Goal: Task Accomplishment & Management: Use online tool/utility

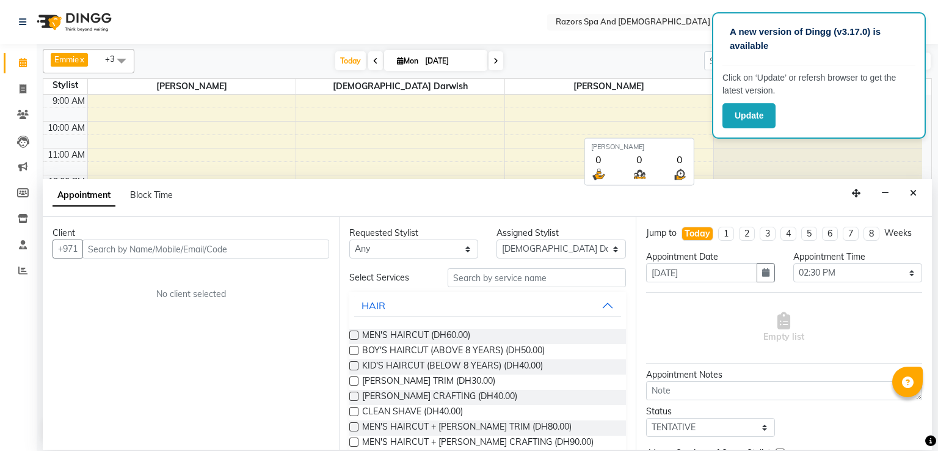
select select "81370"
select select "870"
select select "tentative"
click at [623, 54] on div "[DATE] [DATE]" at bounding box center [419, 61] width 558 height 18
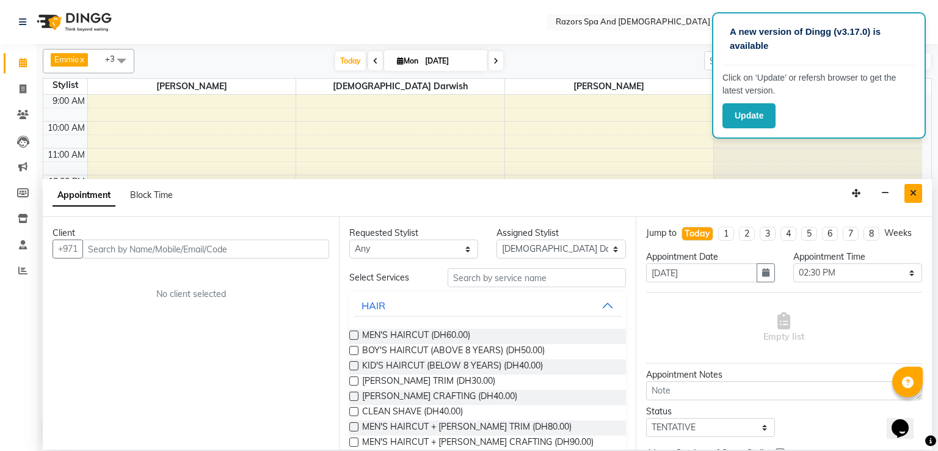
click at [916, 194] on icon "Close" at bounding box center [913, 193] width 7 height 9
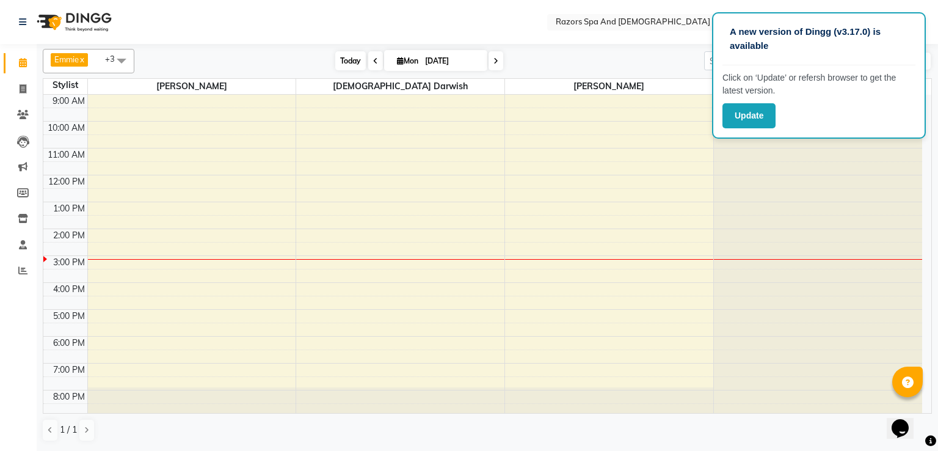
click at [351, 62] on span "Today" at bounding box center [350, 60] width 31 height 19
click at [301, 46] on div "[PERSON_NAME][DEMOGRAPHIC_DATA] [PERSON_NAME] x [PERSON_NAME] x [PERSON_NAME] x…" at bounding box center [487, 245] width 889 height 402
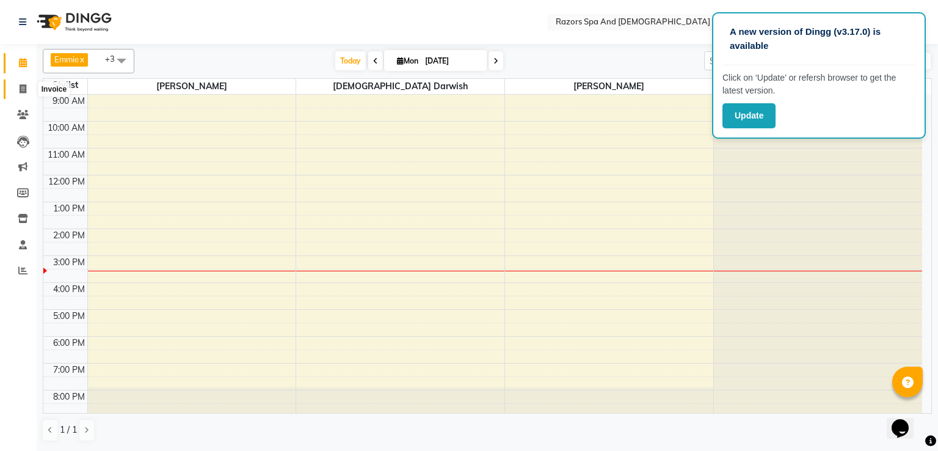
click at [21, 86] on icon at bounding box center [23, 88] width 7 height 9
select select "service"
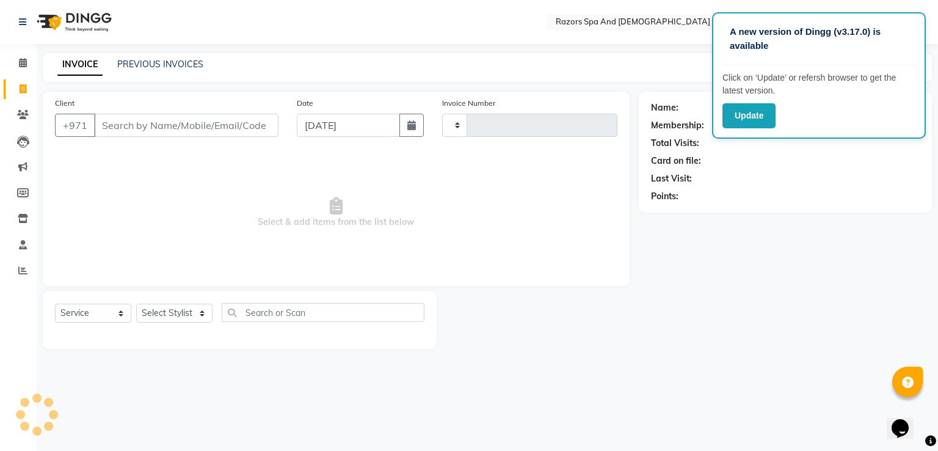
type input "0890"
select select "8419"
click at [204, 120] on input "Client" at bounding box center [186, 125] width 184 height 23
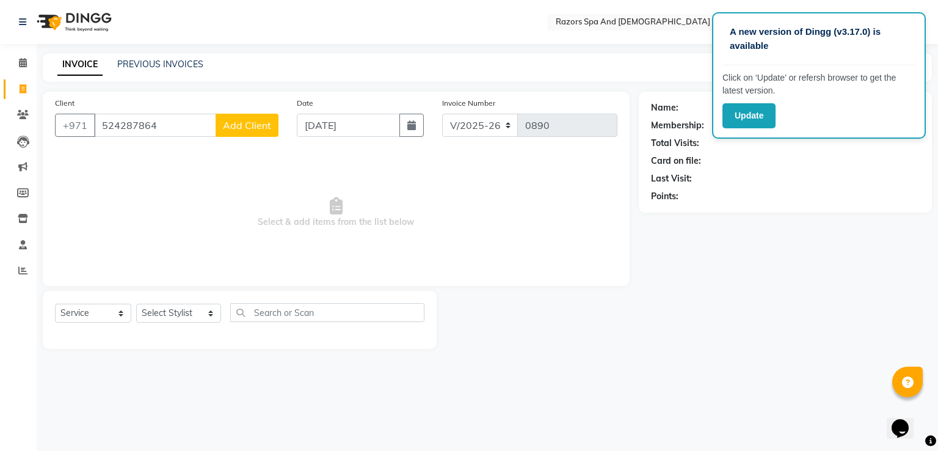
type input "524287864"
click at [265, 126] on span "Add Client" at bounding box center [247, 125] width 48 height 12
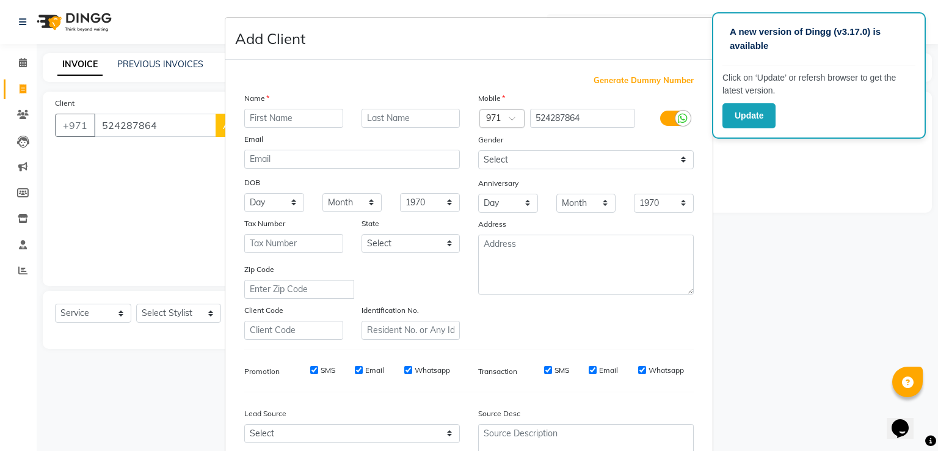
click at [277, 120] on input "text" at bounding box center [293, 118] width 99 height 19
type input "naaer"
click at [650, 162] on select "Select [DEMOGRAPHIC_DATA] [DEMOGRAPHIC_DATA] Other Prefer Not To Say" at bounding box center [586, 159] width 216 height 19
select select "[DEMOGRAPHIC_DATA]"
click at [478, 151] on select "Select [DEMOGRAPHIC_DATA] [DEMOGRAPHIC_DATA] Other Prefer Not To Say" at bounding box center [586, 159] width 216 height 19
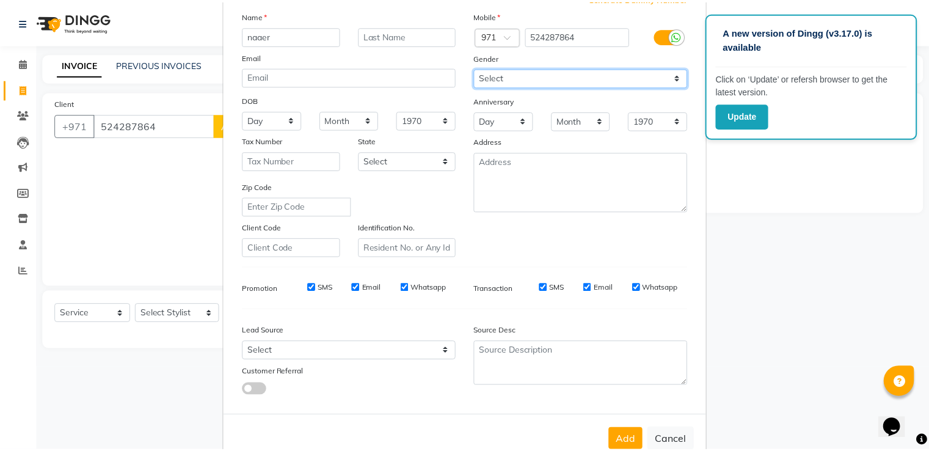
scroll to position [119, 0]
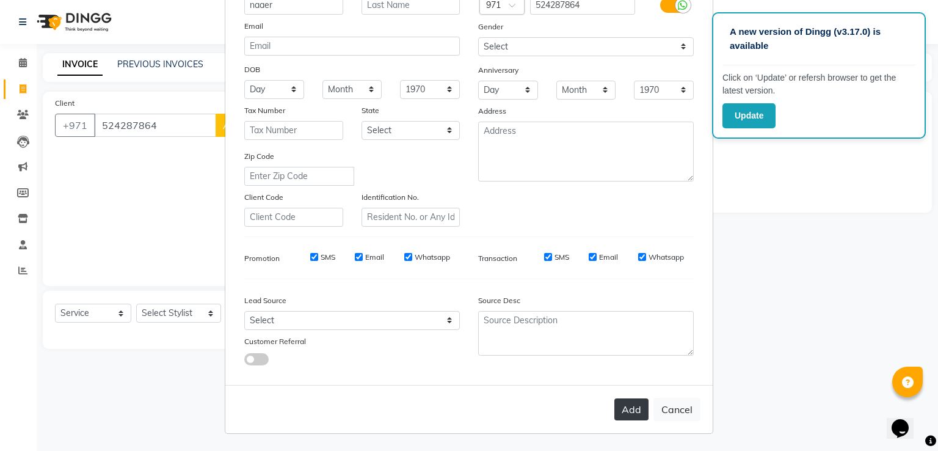
click at [624, 405] on button "Add" at bounding box center [631, 409] width 34 height 22
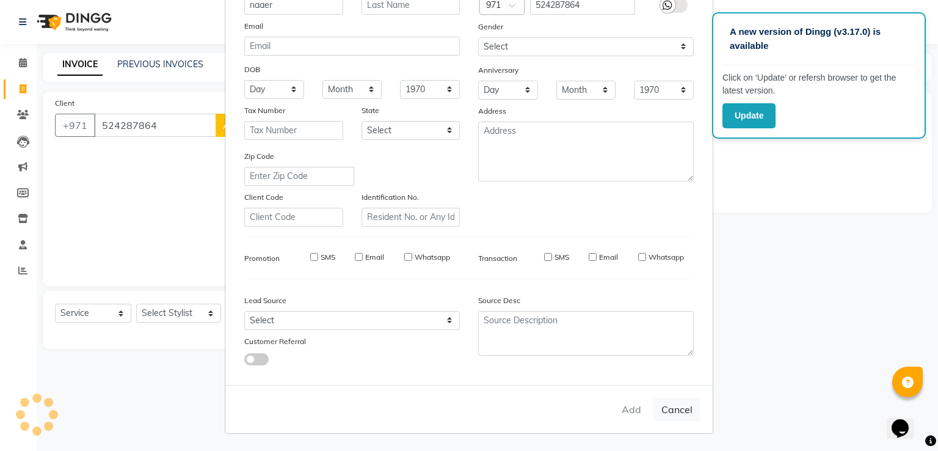
select select
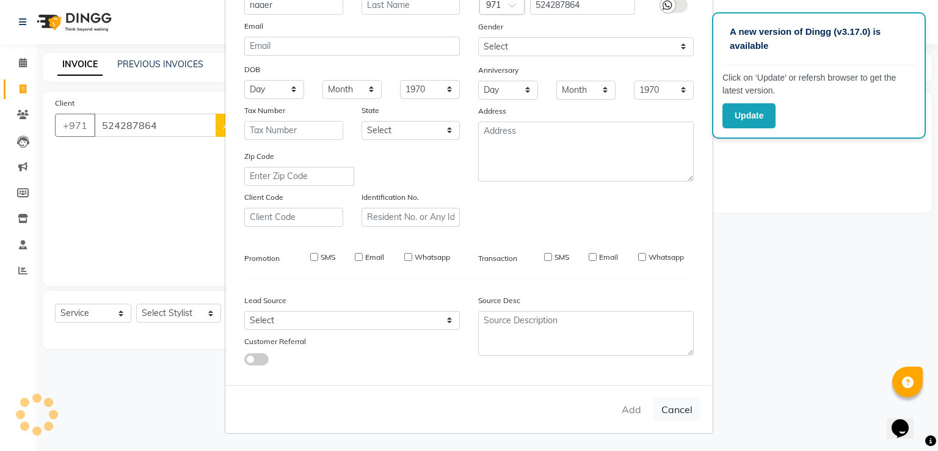
select select
checkbox input "false"
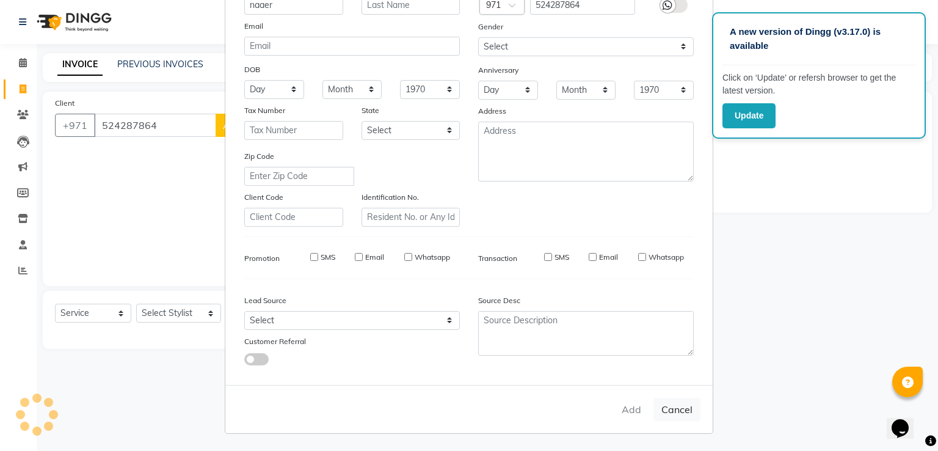
checkbox input "false"
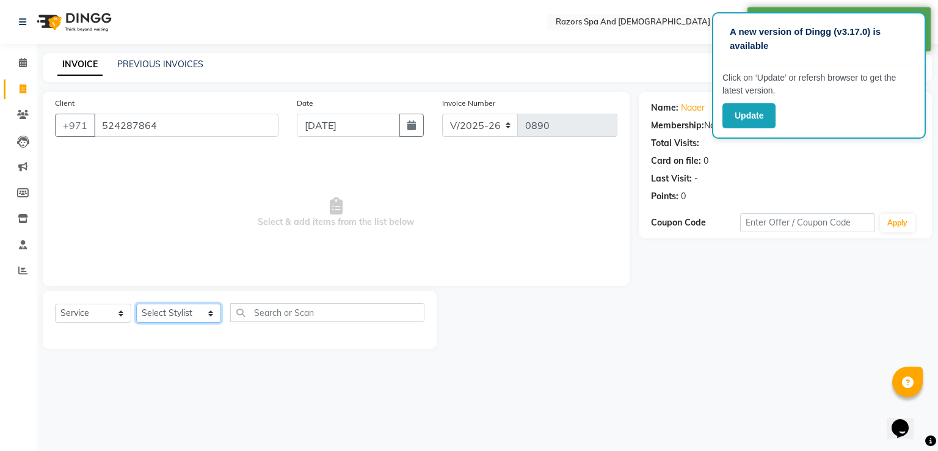
click at [180, 314] on select "Select Stylist Alaseel [PERSON_NAME] [PERSON_NAME] Islam [PERSON_NAME] [PERSON_…" at bounding box center [178, 313] width 85 height 19
select select "81367"
click at [136, 304] on select "Select Stylist Alaseel [PERSON_NAME] [PERSON_NAME] Islam [PERSON_NAME] [PERSON_…" at bounding box center [178, 313] width 85 height 19
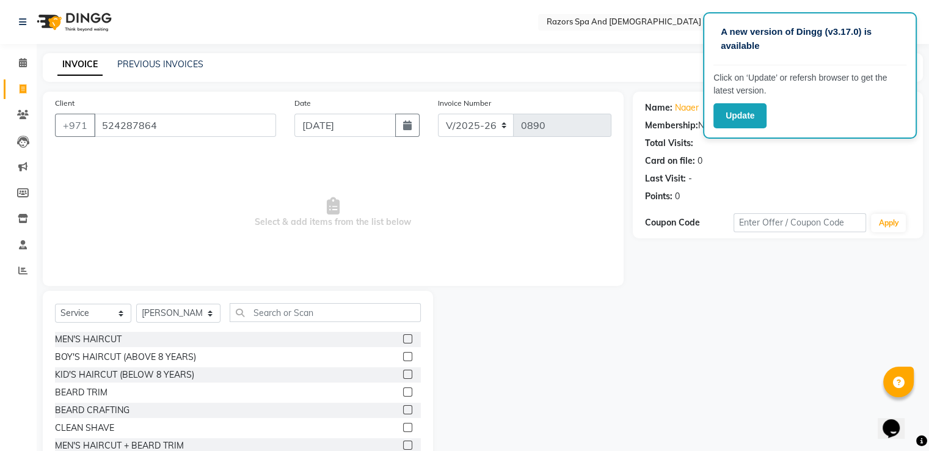
click at [403, 377] on label at bounding box center [407, 373] width 9 height 9
click at [403, 377] on input "checkbox" at bounding box center [407, 375] width 8 height 8
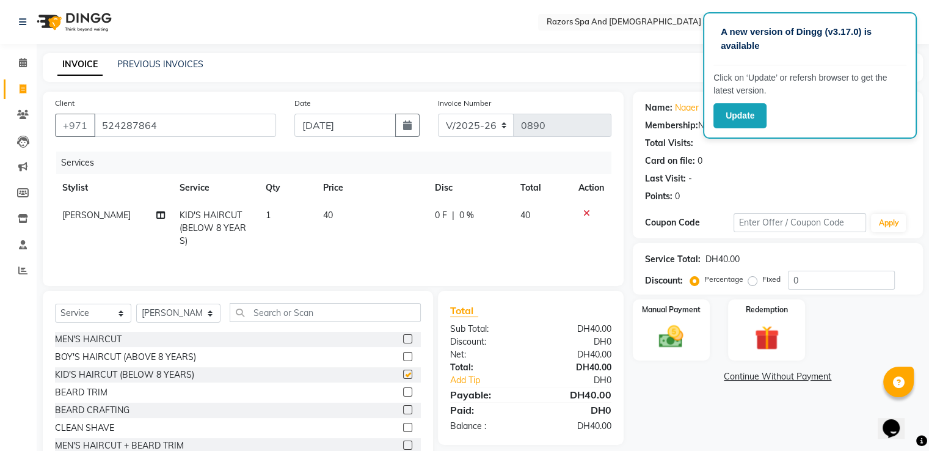
checkbox input "false"
click at [671, 329] on img at bounding box center [670, 336] width 41 height 29
click at [732, 374] on span "Cash Payment" at bounding box center [747, 377] width 53 height 14
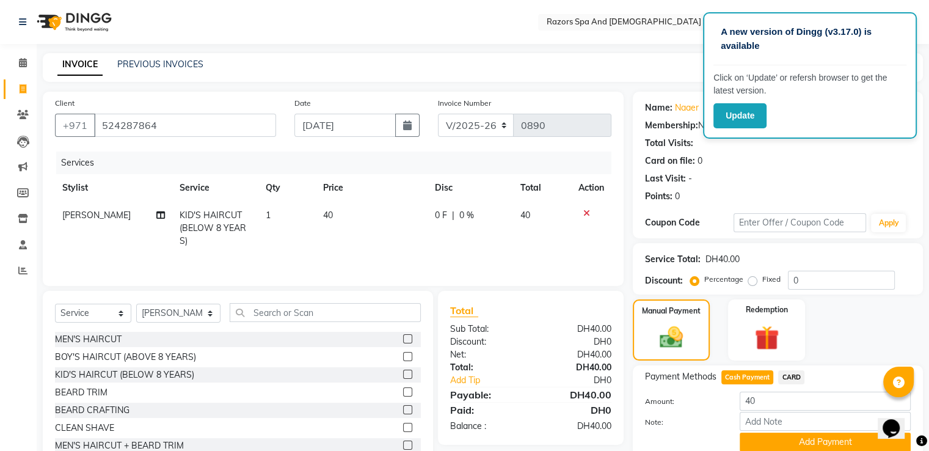
scroll to position [49, 0]
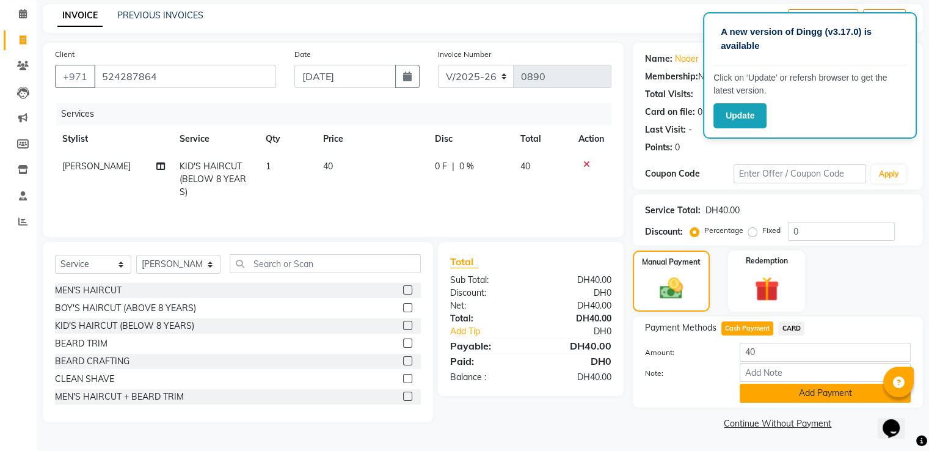
click at [756, 393] on button "Add Payment" at bounding box center [825, 393] width 171 height 19
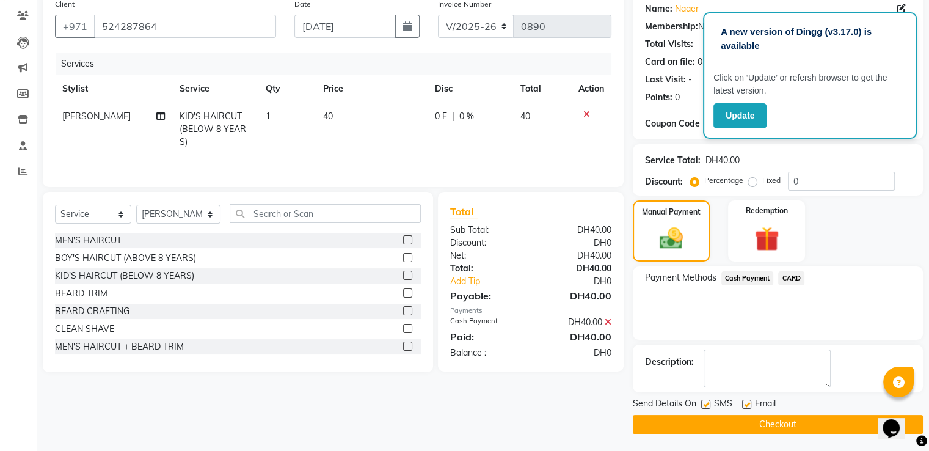
scroll to position [100, 0]
click at [725, 415] on button "Checkout" at bounding box center [778, 423] width 290 height 19
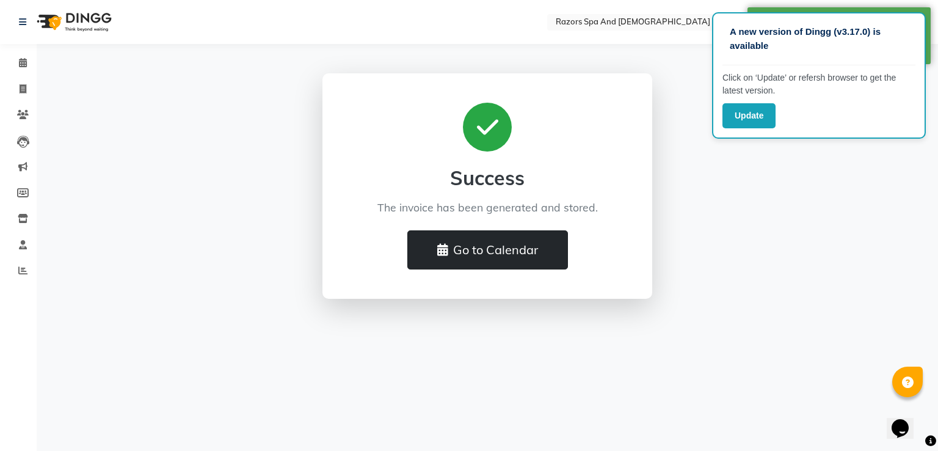
click at [541, 255] on button "Go to Calendar" at bounding box center [487, 249] width 161 height 39
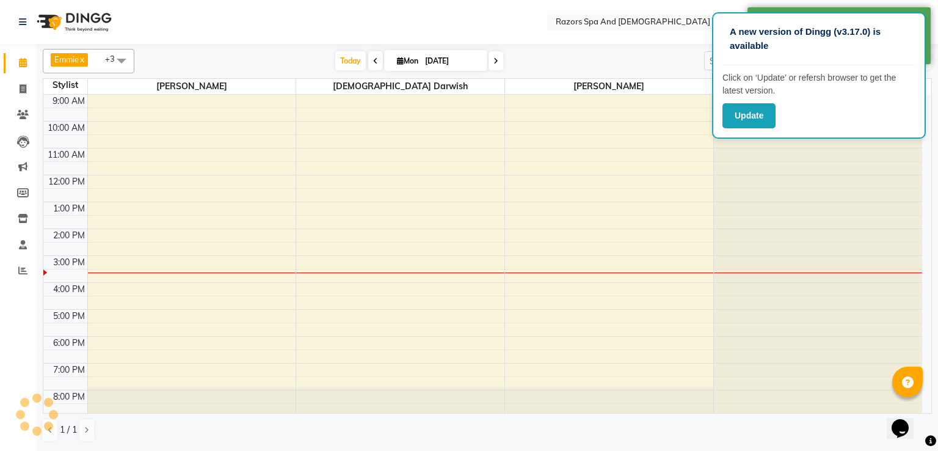
scroll to position [57, 0]
